Goal: Check status: Check status

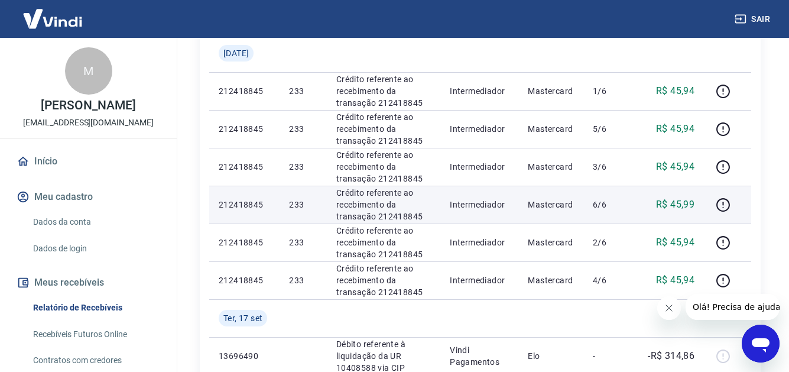
scroll to position [414, 0]
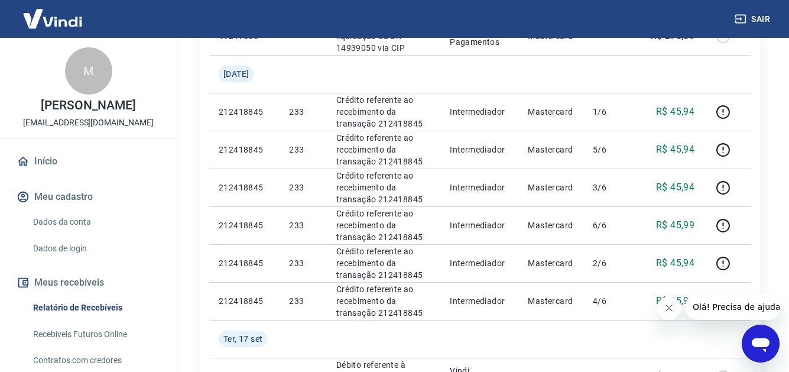
click at [670, 307] on icon "Fechar mensagem da empresa" at bounding box center [668, 307] width 9 height 9
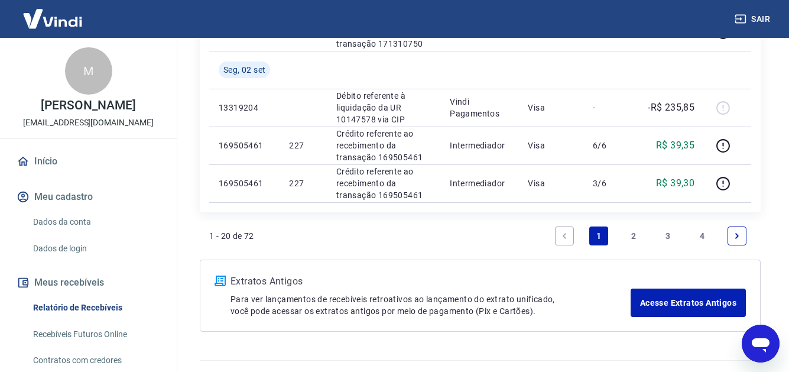
scroll to position [1010, 0]
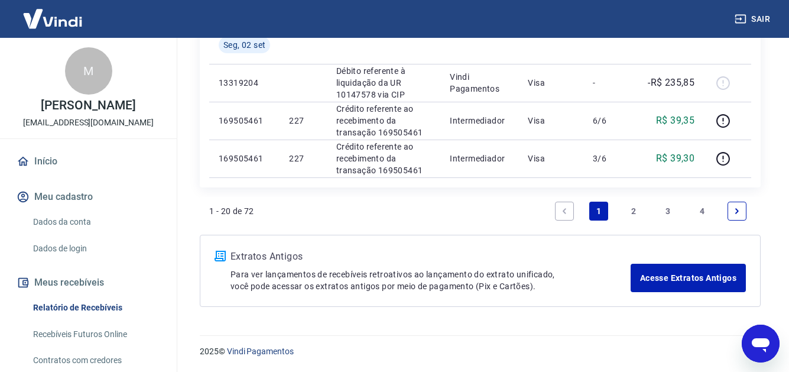
click at [631, 210] on link "2" at bounding box center [633, 211] width 19 height 19
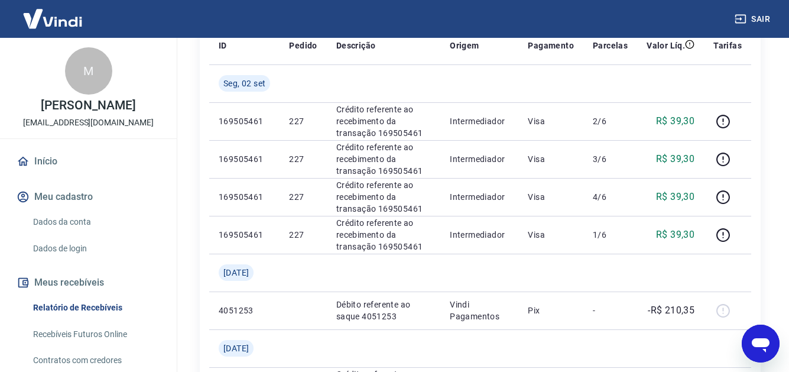
scroll to position [118, 0]
